Goal: Task Accomplishment & Management: Manage account settings

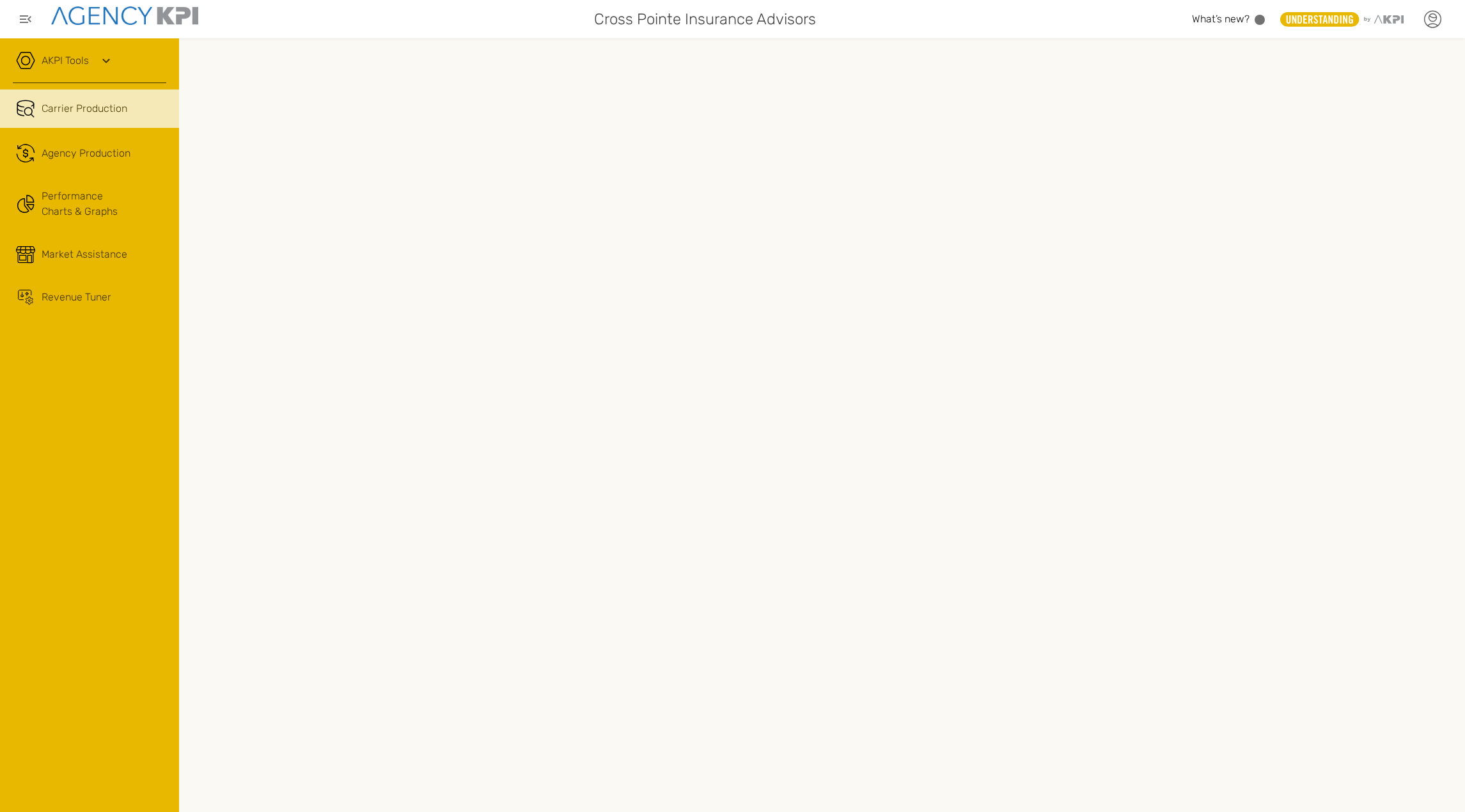
click at [1438, 28] on icon at bounding box center [1433, 19] width 19 height 19
click at [1436, 20] on icon at bounding box center [1433, 19] width 19 height 19
click at [1433, 14] on icon at bounding box center [1433, 18] width 8 height 8
click at [1377, 84] on link "Admin Portal" at bounding box center [1369, 89] width 52 height 11
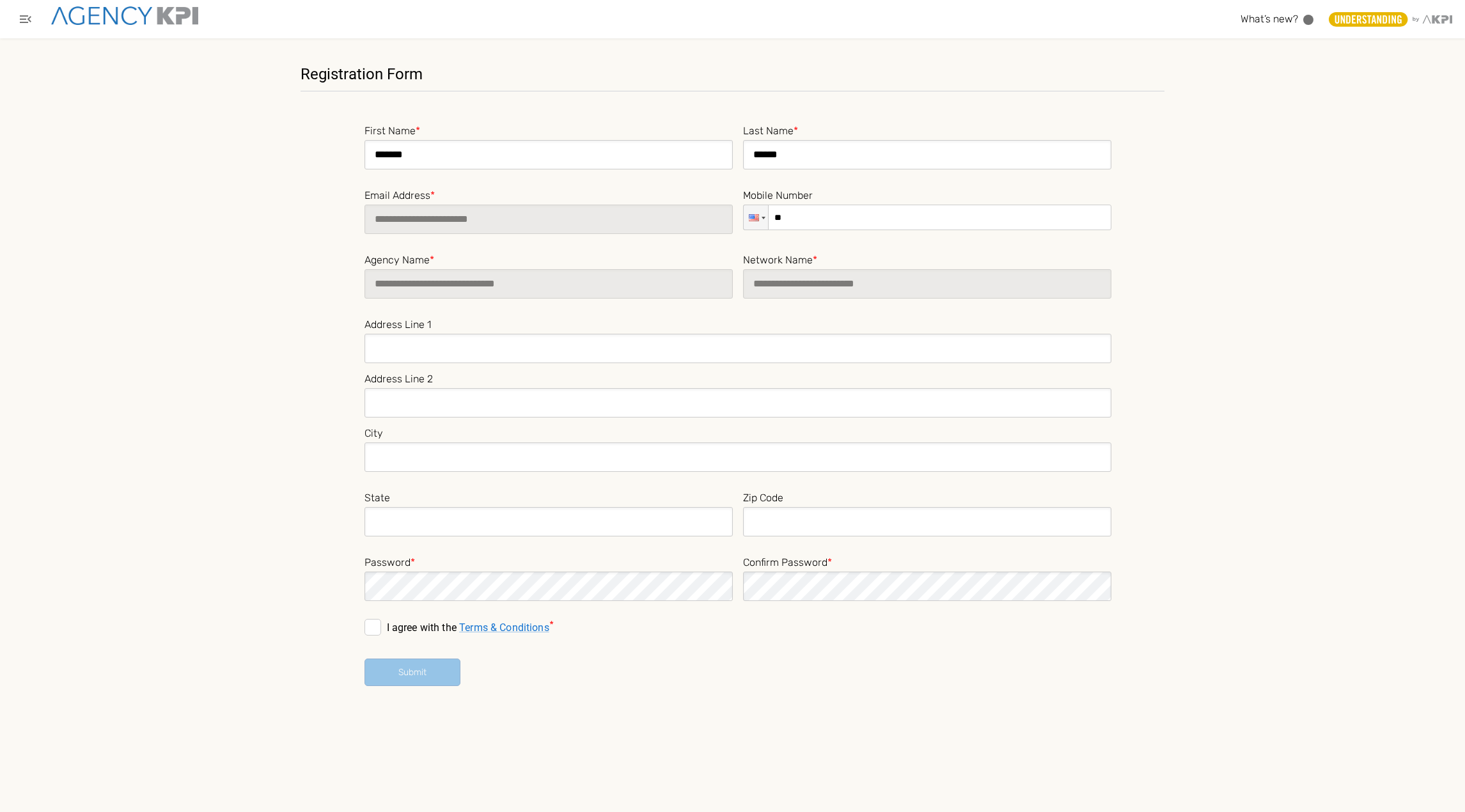
click at [484, 342] on input at bounding box center [738, 348] width 747 height 29
click at [461, 521] on input at bounding box center [548, 521] width 368 height 29
click at [614, 556] on label "Password *" at bounding box center [548, 561] width 368 height 18
click at [374, 619] on span at bounding box center [373, 627] width 16 height 16
click at [409, 672] on button "Submit" at bounding box center [413, 672] width 96 height 27
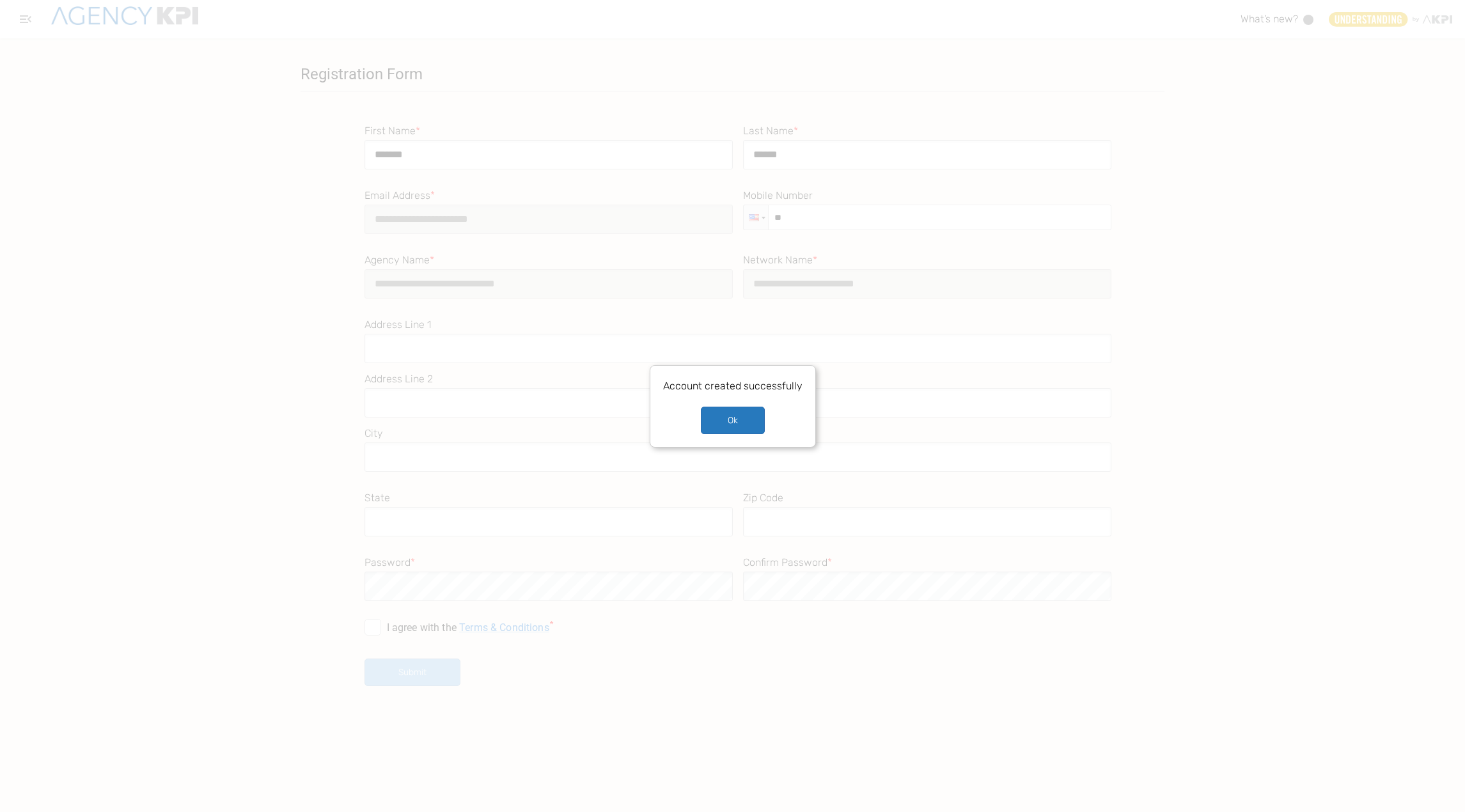
click at [722, 413] on button "Ok" at bounding box center [733, 420] width 64 height 27
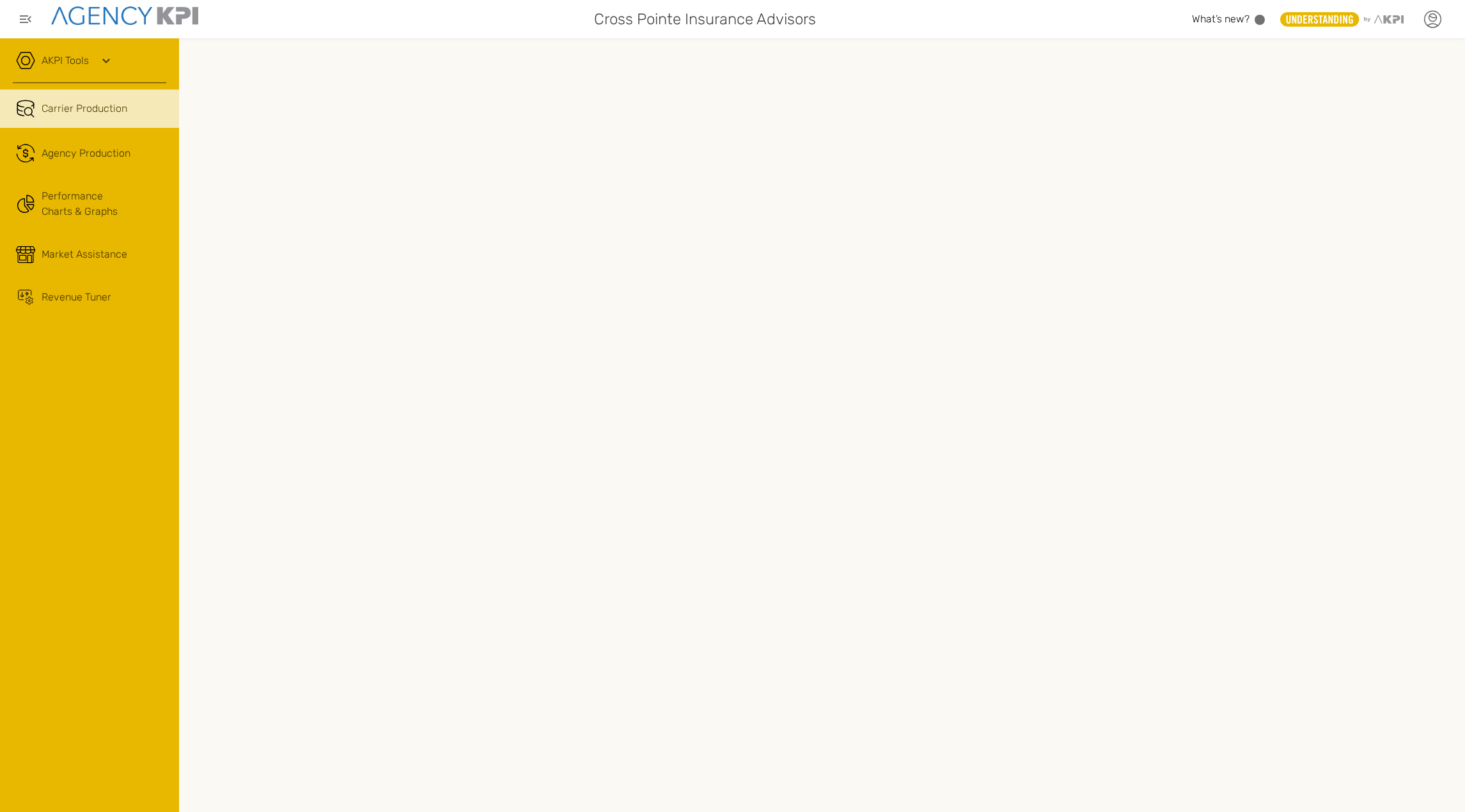
click at [1435, 19] on icon at bounding box center [1433, 19] width 19 height 19
click at [1375, 85] on link "Admin Portal" at bounding box center [1369, 89] width 52 height 11
click at [1438, 15] on icon at bounding box center [1433, 19] width 19 height 19
click at [1431, 18] on icon at bounding box center [1433, 19] width 19 height 19
click at [1427, 21] on icon at bounding box center [1433, 19] width 19 height 19
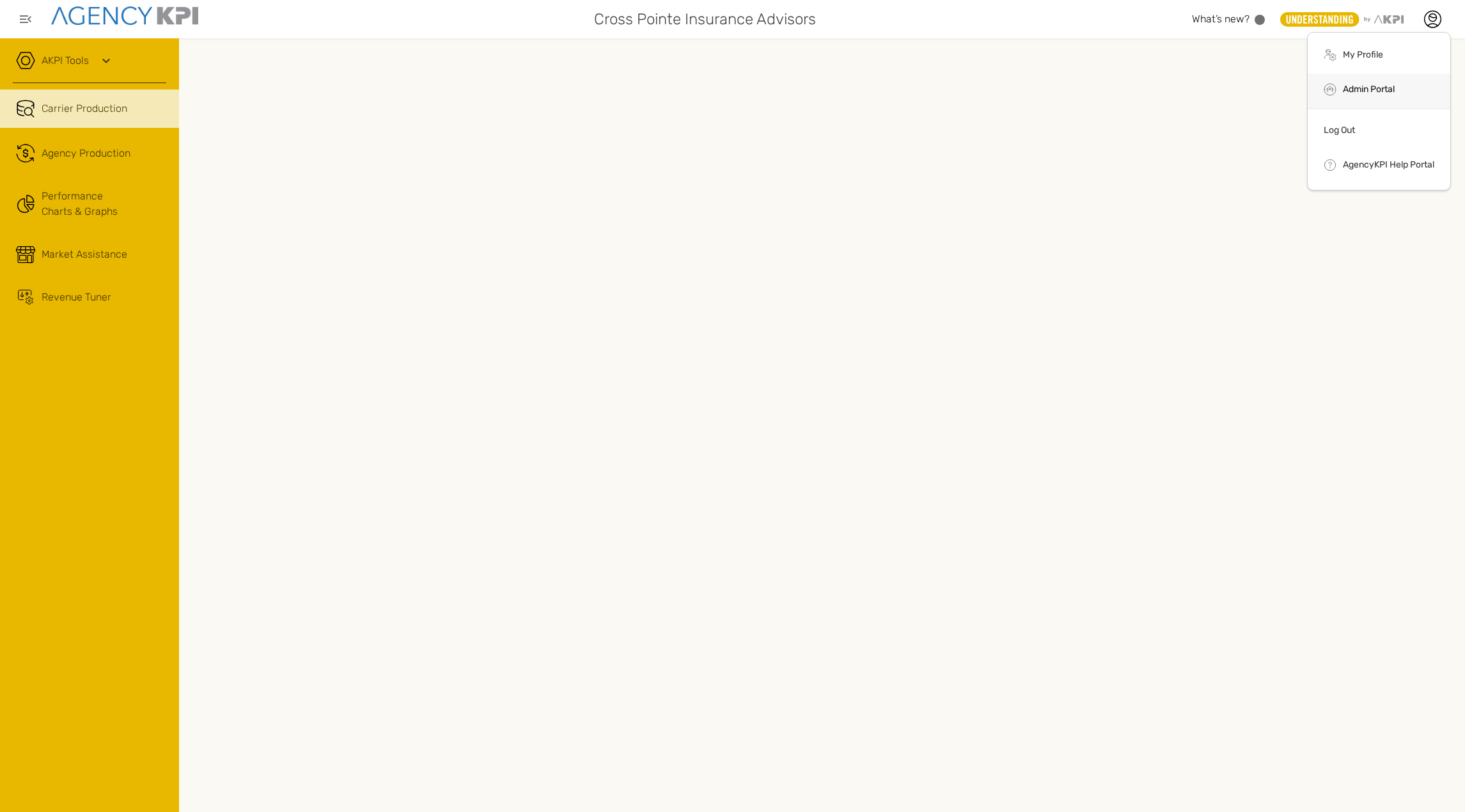
click at [1355, 87] on link "Admin Portal" at bounding box center [1369, 89] width 52 height 11
click at [1372, 84] on link "Admin Portal" at bounding box center [1369, 89] width 52 height 11
click at [1429, 24] on icon at bounding box center [1433, 19] width 19 height 19
click at [1436, 25] on icon at bounding box center [1433, 19] width 19 height 19
click at [1360, 130] on li "Log Out" at bounding box center [1379, 132] width 143 height 34
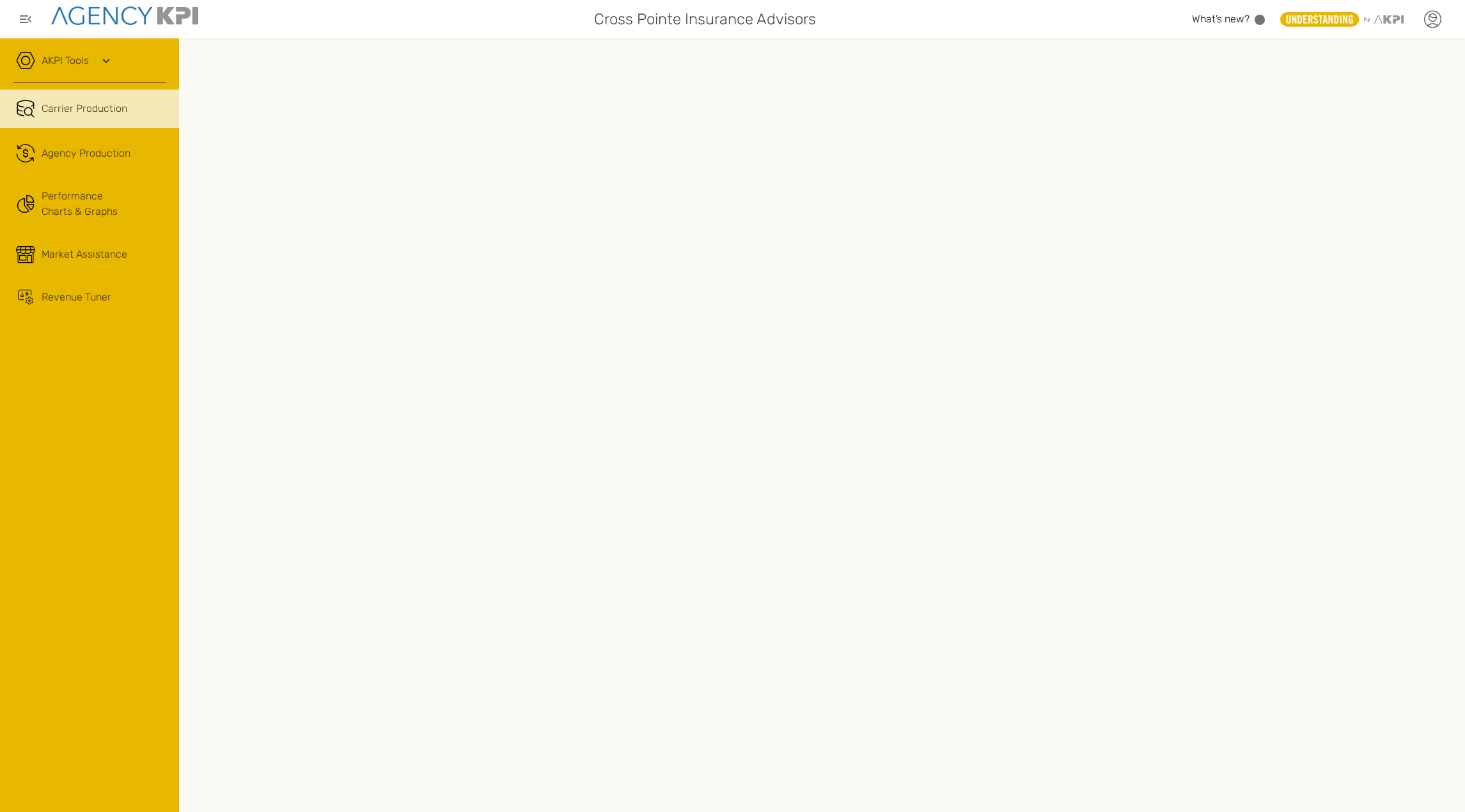
click at [1432, 23] on icon at bounding box center [1433, 19] width 19 height 19
click at [1383, 90] on link "Admin Portal" at bounding box center [1369, 89] width 52 height 11
